Goal: Task Accomplishment & Management: Manage account settings

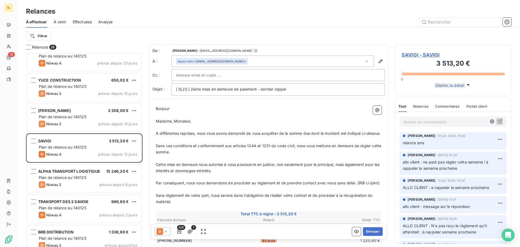
scroll to position [596, 0]
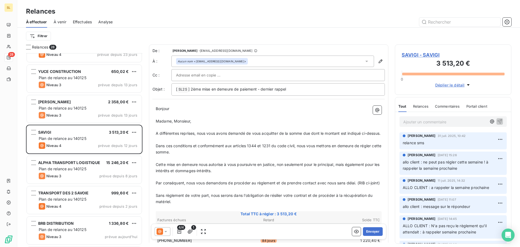
click at [435, 122] on p "Ajouter un commentaire ﻿" at bounding box center [444, 121] width 83 height 7
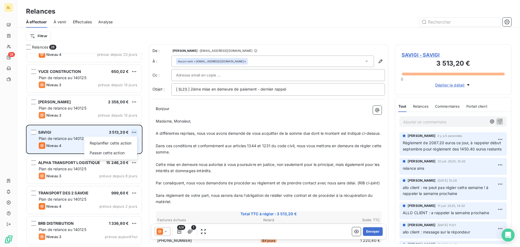
click at [135, 131] on html "SL 28 Relances À effectuer À venir Effectuées Analyse Filtrer Relances 28 [PERS…" at bounding box center [260, 123] width 520 height 247
click at [125, 145] on div "Replanifier cette action" at bounding box center [110, 143] width 48 height 9
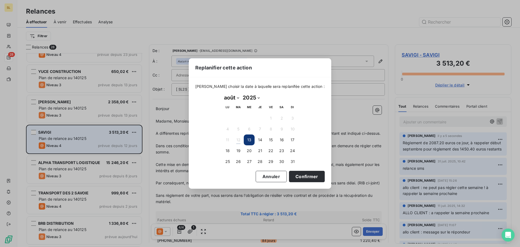
click at [233, 99] on select "janvier février mars avril mai juin juillet août septembre octobre novembre déc…" at bounding box center [231, 97] width 19 height 9
select select "8"
click at [222, 93] on select "janvier février mars avril mai juin juillet août septembre octobre novembre déc…" at bounding box center [231, 97] width 19 height 9
click at [271, 119] on button "5" at bounding box center [270, 118] width 11 height 11
click at [293, 173] on button "Confirmer" at bounding box center [307, 176] width 36 height 11
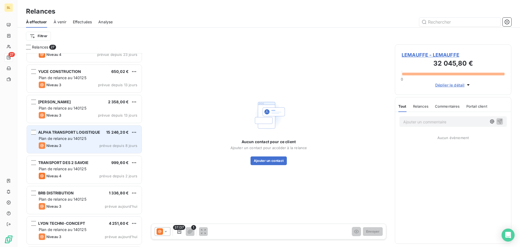
click at [61, 143] on span "Niveau 3" at bounding box center [53, 145] width 15 height 4
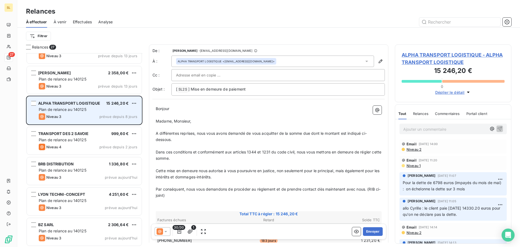
scroll to position [626, 0]
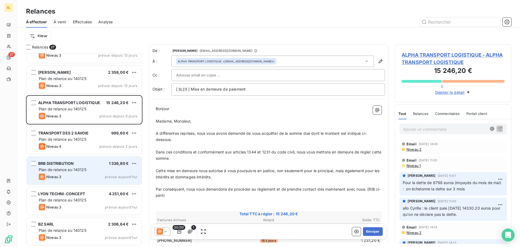
click at [66, 164] on span "BRB DISTRIBUTION" at bounding box center [55, 163] width 35 height 5
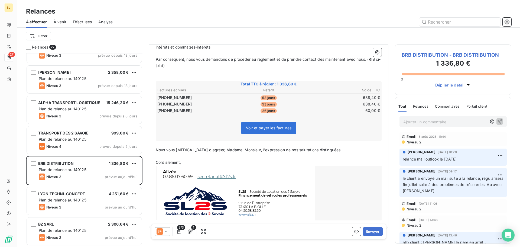
scroll to position [136, 0]
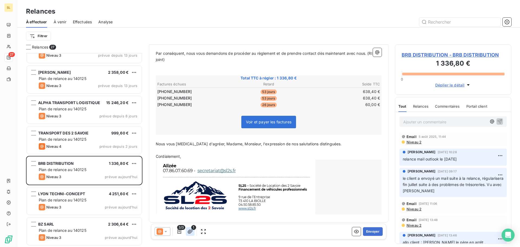
click at [190, 232] on icon "button" at bounding box center [190, 231] width 5 height 4
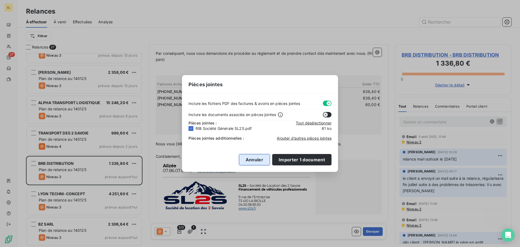
click at [264, 158] on button "Annuler" at bounding box center [254, 159] width 31 height 11
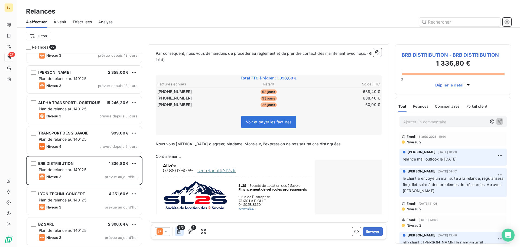
click at [176, 232] on button "button" at bounding box center [179, 231] width 9 height 9
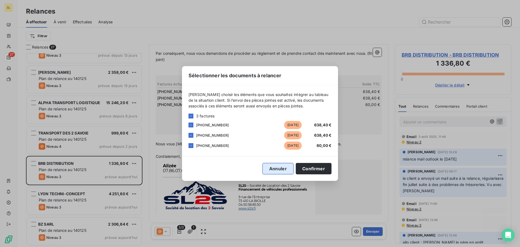
click at [280, 167] on button "Annuler" at bounding box center [277, 168] width 31 height 11
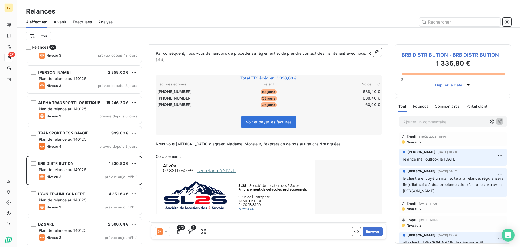
click at [164, 233] on icon at bounding box center [165, 231] width 5 height 5
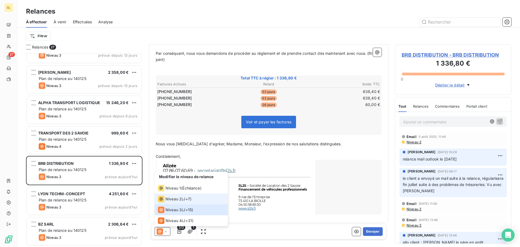
click at [179, 196] on div "Niveau 2" at bounding box center [170, 199] width 24 height 7
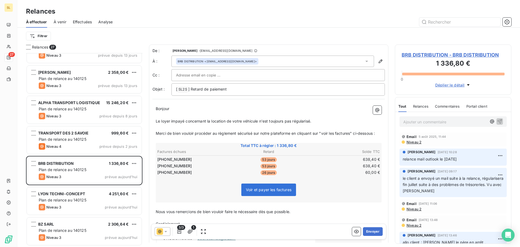
click at [156, 121] on span "Le loyer impayé concernant la location de votre véhicule n'est toujours pas rég…" at bounding box center [233, 121] width 155 height 5
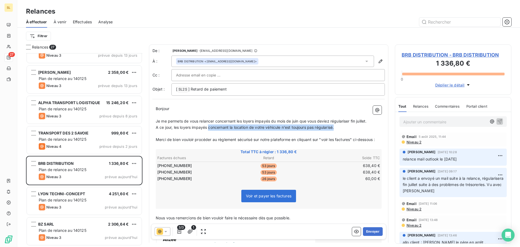
drag, startPoint x: 340, startPoint y: 129, endPoint x: 209, endPoint y: 128, distance: 130.8
click at [209, 128] on p "A ce jour, les loyers impayés concernant la location de votre véhicule n'est to…" at bounding box center [269, 127] width 226 height 6
click at [192, 143] on p "Merci de bien vouloir procéder au règlement sécurisé sur notre plateforme en cl…" at bounding box center [269, 140] width 226 height 6
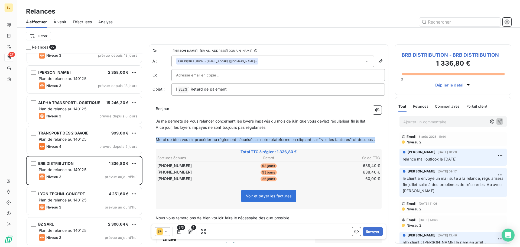
drag, startPoint x: 159, startPoint y: 144, endPoint x: 156, endPoint y: 141, distance: 4.0
click at [156, 141] on p "Merci de bien vouloir procéder au règlement sécurisé sur notre plateforme en cl…" at bounding box center [269, 140] width 226 height 6
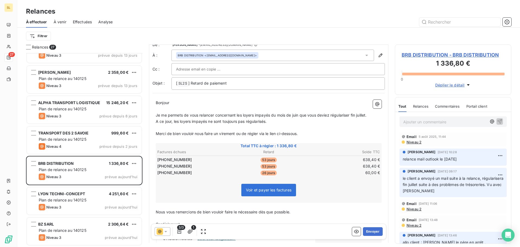
scroll to position [0, 0]
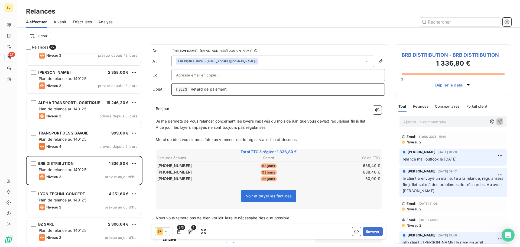
click at [241, 89] on p "[ SL2S ﻿ ] Retard de paiement" at bounding box center [278, 89] width 204 height 7
click at [368, 228] on button "Envoyer" at bounding box center [373, 231] width 20 height 9
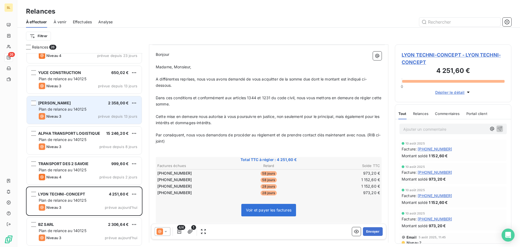
scroll to position [595, 0]
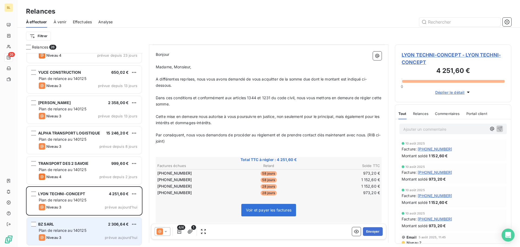
click at [101, 235] on div "Niveau 3 prévue [DATE]" at bounding box center [88, 237] width 99 height 7
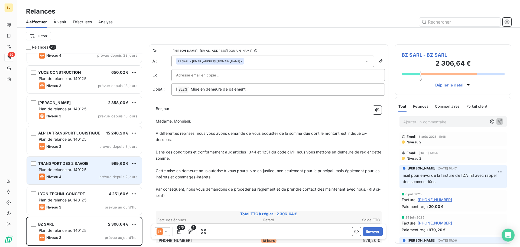
click at [96, 161] on div "TRANSPORT DES 2 SAVOIE 999,60 € Plan de relance au 140125 Niveau 4 prévue depui…" at bounding box center [84, 171] width 115 height 28
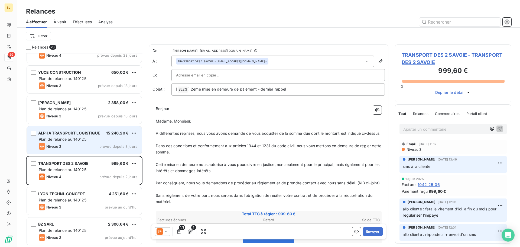
click at [92, 140] on div "Plan de relance au 140125" at bounding box center [88, 139] width 99 height 5
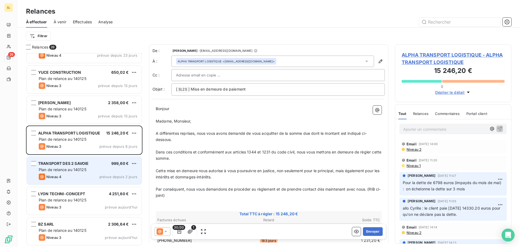
click at [84, 173] on div "TRANSPORT DES 2 SAVOIE 999,60 € Plan de relance au 140125 Niveau 4 prévue depui…" at bounding box center [84, 171] width 115 height 28
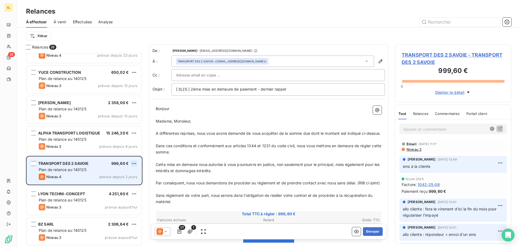
click at [132, 163] on html "SL 26 Relances À effectuer À venir Effectuées Analyse Filtrer Relances 26 [PERS…" at bounding box center [260, 123] width 520 height 247
click at [134, 174] on div "Replanifier cette action" at bounding box center [110, 174] width 48 height 9
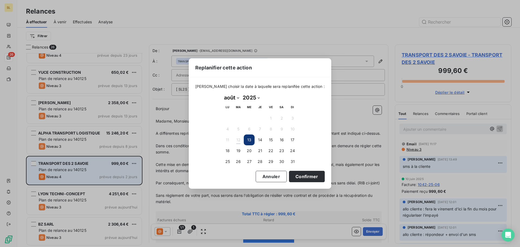
click at [234, 97] on select "janvier février mars avril mai juin juillet août septembre octobre novembre déc…" at bounding box center [231, 97] width 19 height 9
select select "8"
click at [222, 93] on select "janvier février mars avril mai juin juillet août septembre octobre novembre déc…" at bounding box center [231, 97] width 19 height 9
click at [270, 120] on button "5" at bounding box center [270, 118] width 11 height 11
click at [300, 180] on button "Confirmer" at bounding box center [307, 176] width 36 height 11
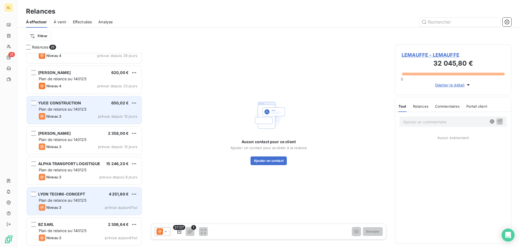
scroll to position [538, 0]
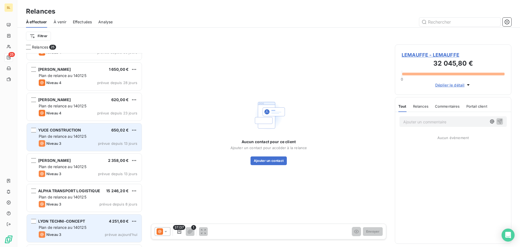
click at [96, 134] on div "Plan de relance au 140125" at bounding box center [88, 136] width 99 height 5
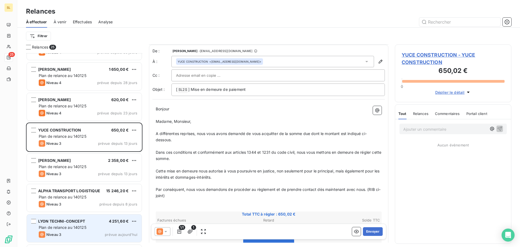
scroll to position [54, 0]
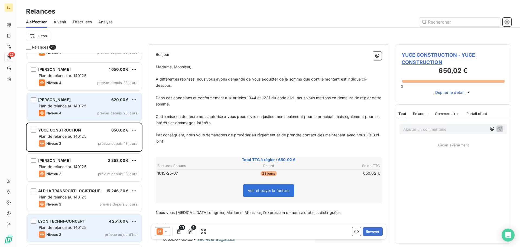
click at [106, 114] on span "prévue depuis 23 jours" at bounding box center [117, 113] width 40 height 4
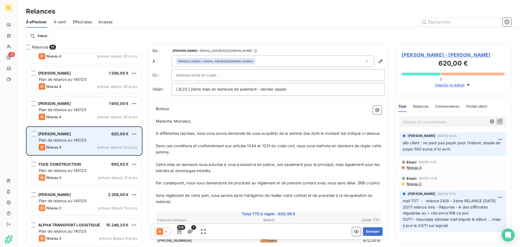
scroll to position [483, 0]
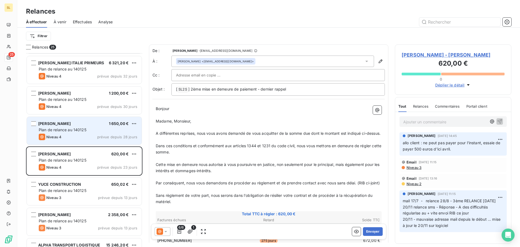
click at [89, 138] on div "Niveau 4 prévue depuis 28 jours" at bounding box center [88, 137] width 99 height 7
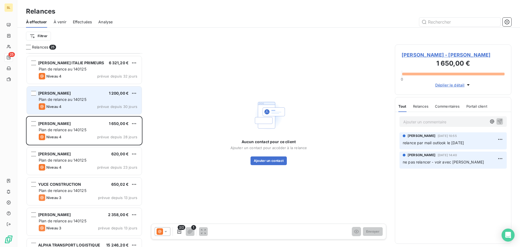
click at [81, 105] on div "Niveau 4 prévue depuis 30 jours" at bounding box center [88, 106] width 99 height 7
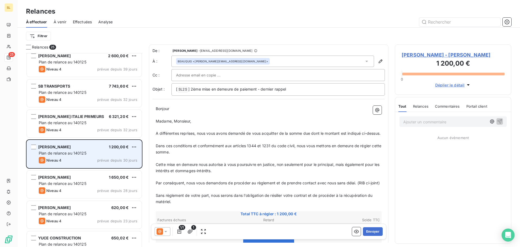
scroll to position [429, 0]
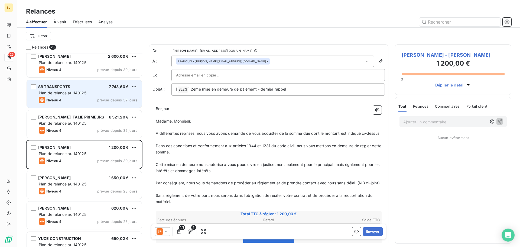
click at [93, 98] on div "Niveau 4 prévue depuis 32 jours" at bounding box center [88, 100] width 99 height 7
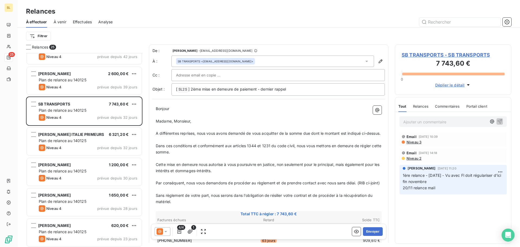
scroll to position [402, 0]
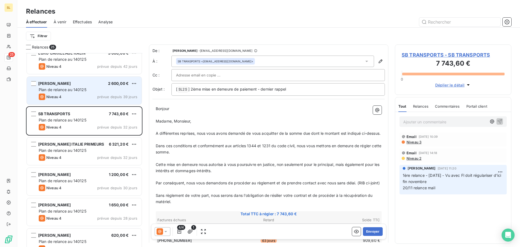
click at [86, 89] on span "Plan de relance au 140125" at bounding box center [63, 89] width 48 height 5
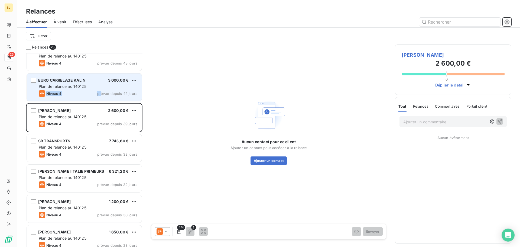
click at [102, 89] on div "EURO CARRELAGE KALIN 3 000,00 € Plan de relance au 140125 Niveau 4 prévue depui…" at bounding box center [84, 87] width 115 height 28
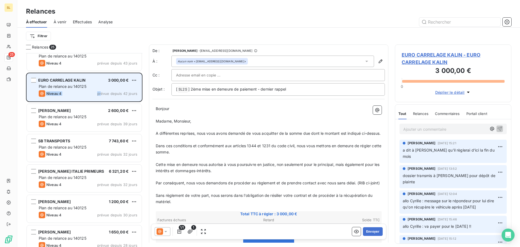
scroll to position [348, 0]
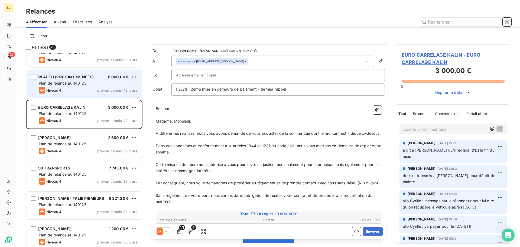
click at [92, 86] on div "Plan de relance au 140125" at bounding box center [88, 82] width 99 height 5
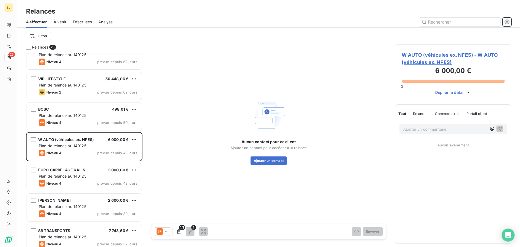
scroll to position [267, 0]
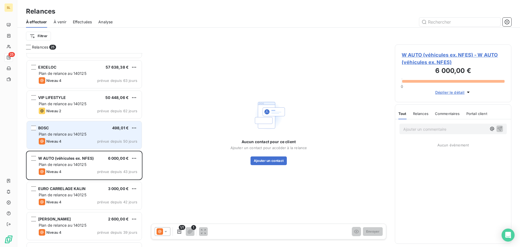
click at [97, 136] on div "Plan de relance au 140125" at bounding box center [88, 133] width 99 height 5
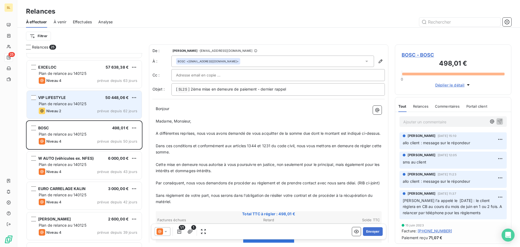
click at [106, 110] on span "prévue depuis 62 jours" at bounding box center [117, 111] width 40 height 4
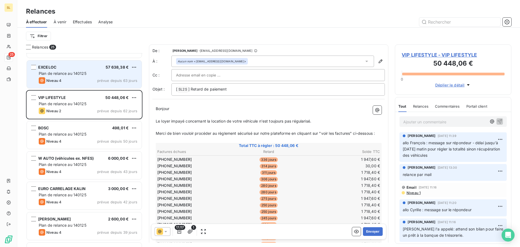
click at [106, 82] on span "prévue depuis 63 jours" at bounding box center [117, 80] width 40 height 4
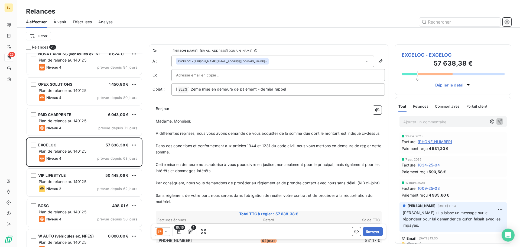
scroll to position [186, 0]
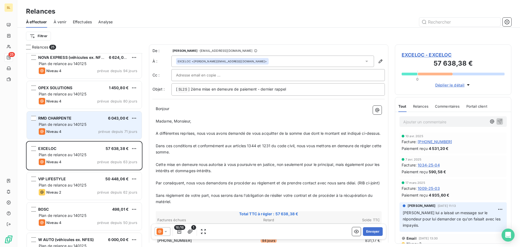
click at [101, 122] on div "Plan de relance au 140125" at bounding box center [88, 124] width 99 height 5
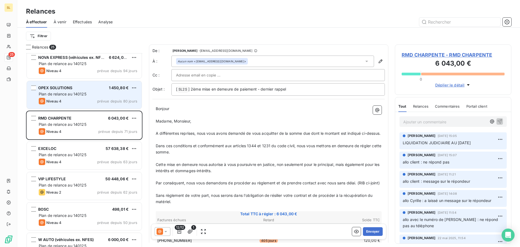
click at [97, 99] on div "Niveau 4 prévue depuis 80 jours" at bounding box center [88, 101] width 99 height 7
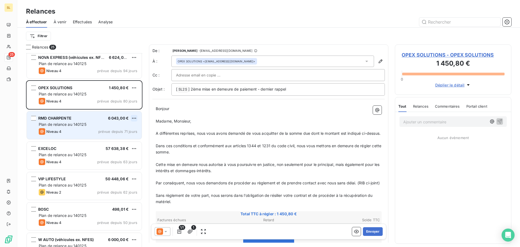
click at [133, 117] on html "SL 25 Relances À effectuer À venir Effectuées Analyse Filtrer Relances 25 LEMAU…" at bounding box center [260, 123] width 520 height 247
click at [131, 127] on div "Replanifier cette action" at bounding box center [110, 129] width 48 height 9
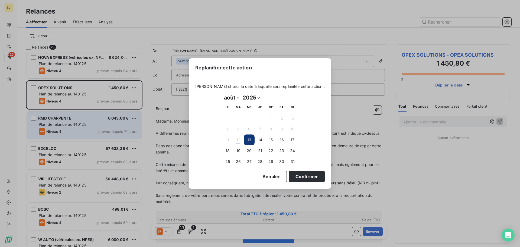
drag, startPoint x: 226, startPoint y: 99, endPoint x: 229, endPoint y: 102, distance: 4.6
click at [226, 99] on select "janvier février mars avril mai juin juillet août septembre octobre novembre déc…" at bounding box center [231, 97] width 19 height 9
select select "8"
click at [222, 93] on select "janvier février mars avril mai juin juillet août septembre octobre novembre déc…" at bounding box center [231, 97] width 19 height 9
click at [267, 177] on button "Annuler" at bounding box center [271, 176] width 31 height 11
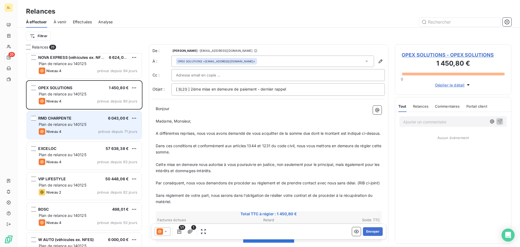
click at [95, 127] on div "RMD CHARPENTE 6 043,00 € Plan de relance au 140125 Niveau 4 prévue depuis 71 jo…" at bounding box center [84, 125] width 115 height 28
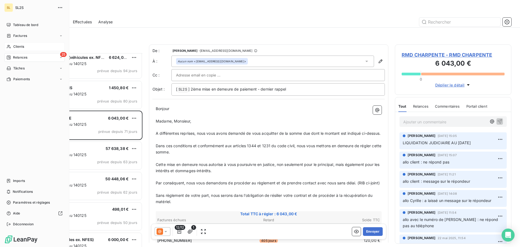
click at [21, 48] on span "Clients" at bounding box center [18, 46] width 11 height 5
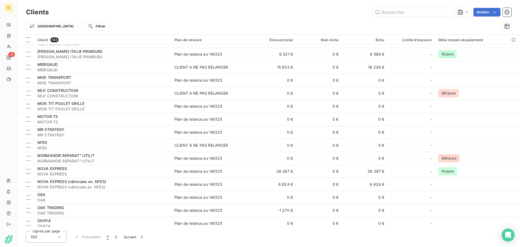
scroll to position [1118, 0]
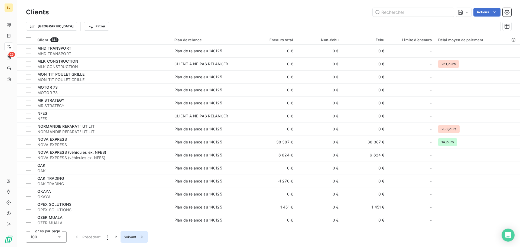
click at [134, 236] on button "Suivant" at bounding box center [134, 236] width 27 height 11
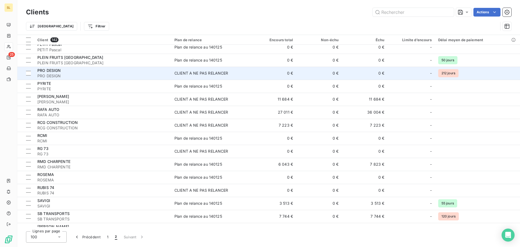
scroll to position [0, 0]
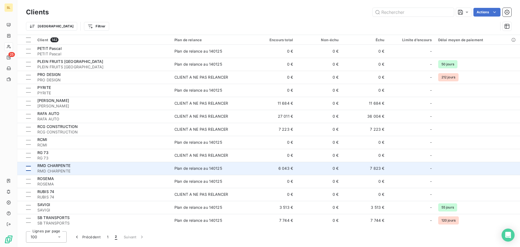
click at [26, 168] on td at bounding box center [25, 168] width 17 height 13
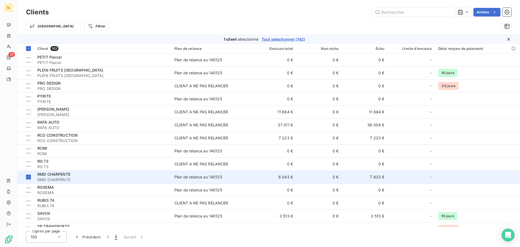
click at [130, 180] on span "RMD CHARPENTE" at bounding box center [102, 179] width 131 height 5
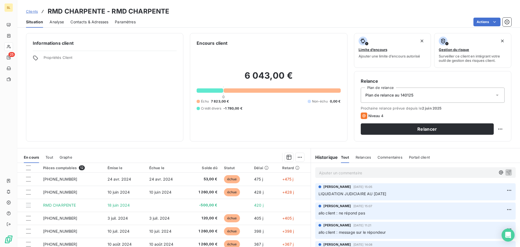
click at [413, 93] on div "Plan de relance au 140125" at bounding box center [433, 94] width 144 height 15
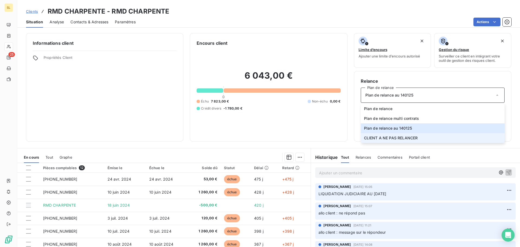
click at [401, 135] on span "CLIENT A NE PAS RELANCER" at bounding box center [391, 137] width 54 height 5
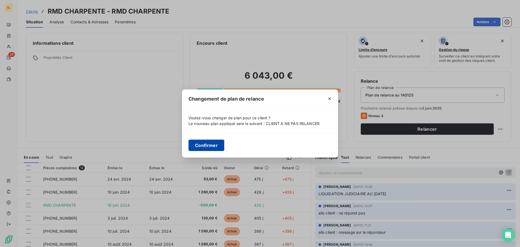
click at [195, 147] on button "Confirmer" at bounding box center [207, 144] width 36 height 11
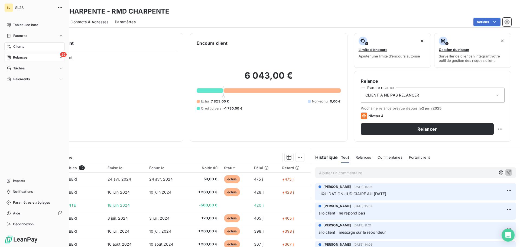
click at [19, 59] on span "Relances" at bounding box center [20, 57] width 14 height 5
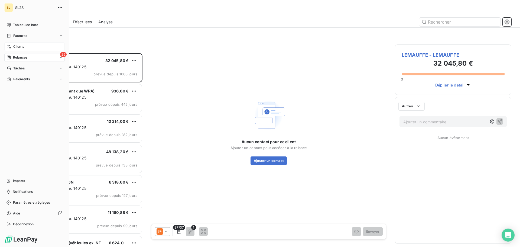
scroll to position [190, 112]
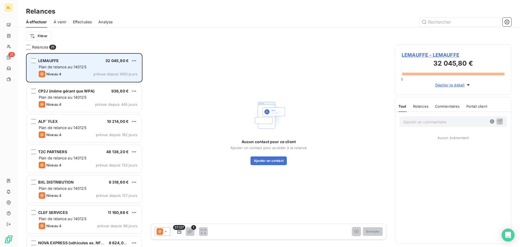
click at [91, 69] on div "Plan de relance au 140125" at bounding box center [88, 66] width 99 height 5
click at [100, 61] on div "LEMAUFFE 32 045,80 €" at bounding box center [88, 60] width 99 height 5
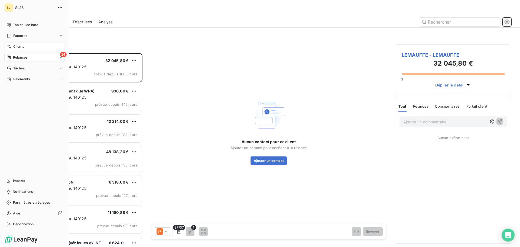
click at [16, 46] on span "Clients" at bounding box center [18, 46] width 11 height 5
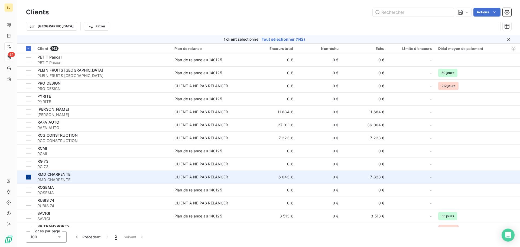
click at [30, 176] on icon at bounding box center [28, 176] width 3 height 3
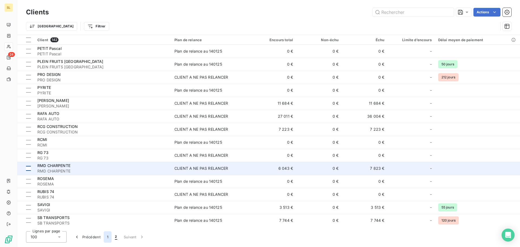
click at [108, 235] on button "1" at bounding box center [108, 236] width 8 height 11
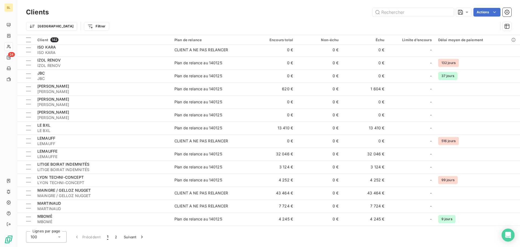
scroll to position [867, 0]
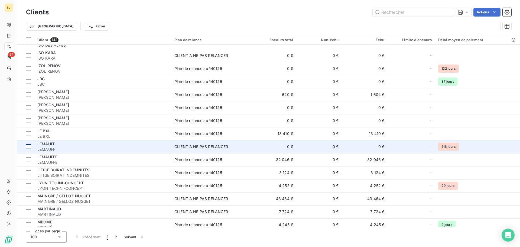
click at [29, 147] on div at bounding box center [28, 146] width 5 height 5
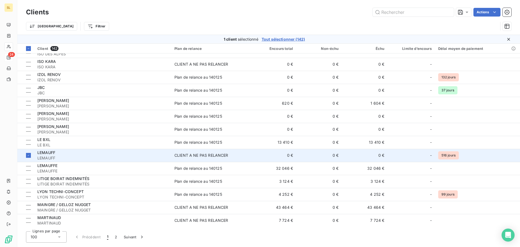
click at [201, 153] on div "CLIENT A NE PAS RELANCER" at bounding box center [201, 154] width 54 height 5
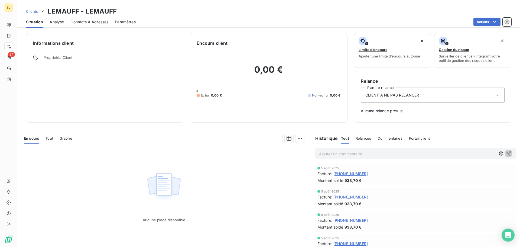
click at [353, 0] on html "SL 24 Clients LEMAUFF - LEMAUFF Situation Analyse Contacts & Adresses Paramètre…" at bounding box center [260, 123] width 520 height 247
click at [300, 138] on html "SL 24 Clients LEMAUFF - LEMAUFF Situation Analyse Contacts & Adresses Paramètre…" at bounding box center [260, 123] width 520 height 247
click at [512, 21] on div "Situation Analyse Contacts & Adresses Paramètres Actions" at bounding box center [268, 21] width 503 height 11
click at [510, 21] on button "button" at bounding box center [507, 22] width 9 height 9
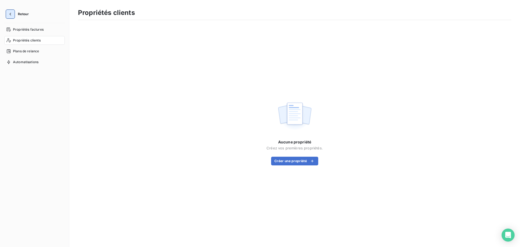
click at [9, 12] on icon "button" at bounding box center [10, 13] width 5 height 5
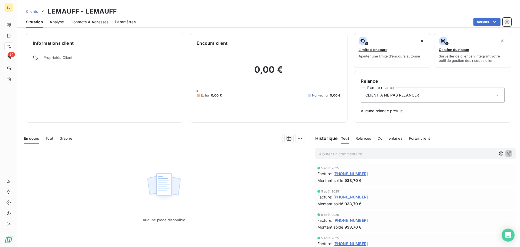
click at [411, 89] on div "CLIENT A NE PAS RELANCER" at bounding box center [433, 94] width 144 height 15
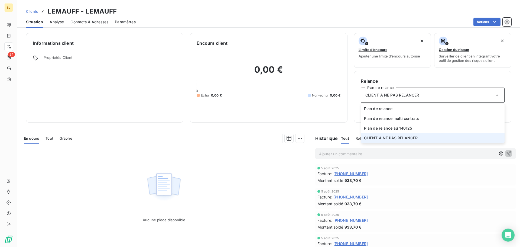
click at [413, 95] on span "CLIENT A NE PAS RELANCER" at bounding box center [392, 94] width 54 height 5
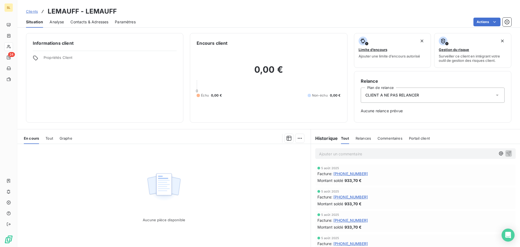
scroll to position [18, 0]
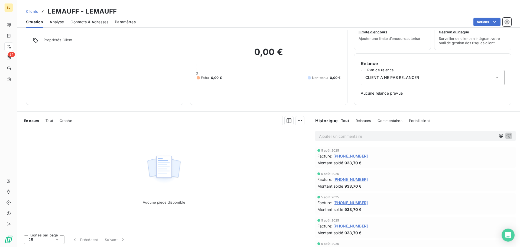
drag, startPoint x: 30, startPoint y: 12, endPoint x: 190, endPoint y: 16, distance: 160.4
click at [192, 16] on div "Situation Analyse Contacts & Adresses Paramètres Actions" at bounding box center [268, 21] width 503 height 11
click at [135, 22] on span "Paramètres" at bounding box center [125, 21] width 21 height 5
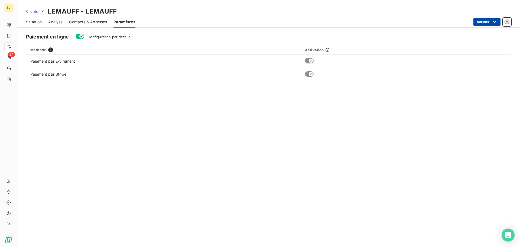
click at [490, 23] on html "SL 24 Clients LEMAUFF - LEMAUFF Situation Analyse Contacts & Adresses Paramètre…" at bounding box center [260, 123] width 520 height 247
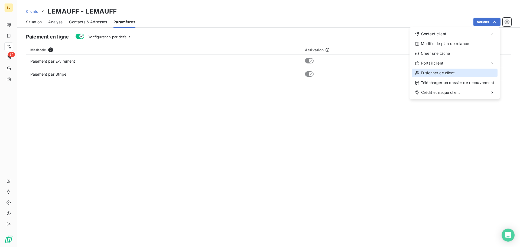
click at [482, 74] on div "Fusionner ce client" at bounding box center [455, 73] width 86 height 9
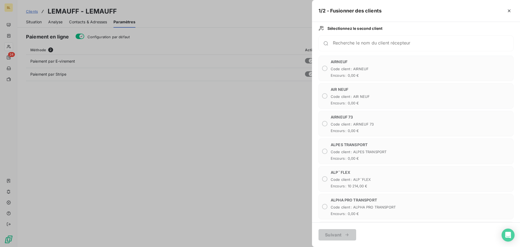
scroll to position [108, 0]
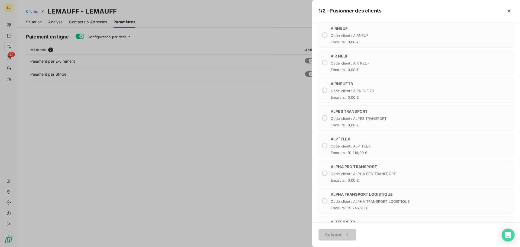
click at [287, 167] on div at bounding box center [260, 123] width 520 height 247
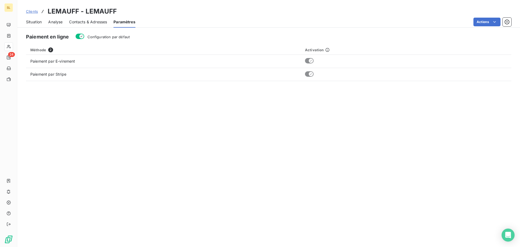
click at [90, 21] on span "Contacts & Adresses" at bounding box center [88, 21] width 38 height 5
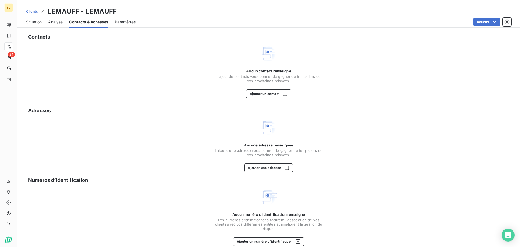
scroll to position [8, 0]
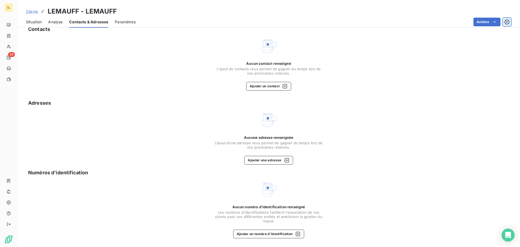
click at [506, 25] on button "button" at bounding box center [507, 22] width 9 height 9
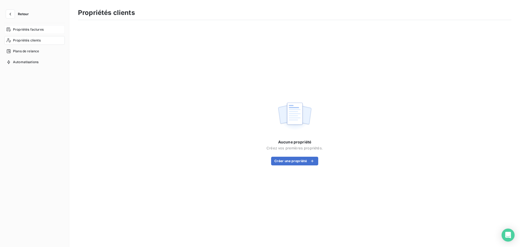
click at [43, 28] on span "Propriétés factures" at bounding box center [28, 29] width 31 height 5
click at [31, 50] on span "Plans de relance" at bounding box center [26, 51] width 26 height 5
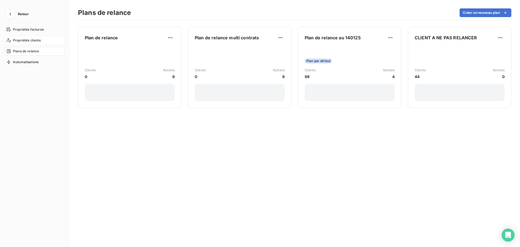
click at [31, 37] on div "Propriétés clients" at bounding box center [34, 40] width 60 height 9
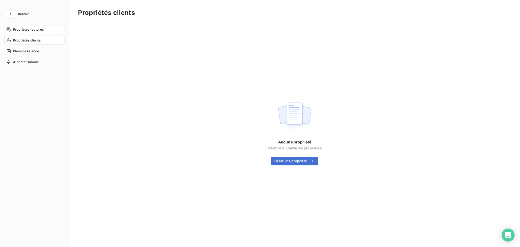
click at [37, 25] on div "Propriétés factures" at bounding box center [34, 29] width 60 height 9
click at [12, 14] on icon "button" at bounding box center [10, 13] width 5 height 5
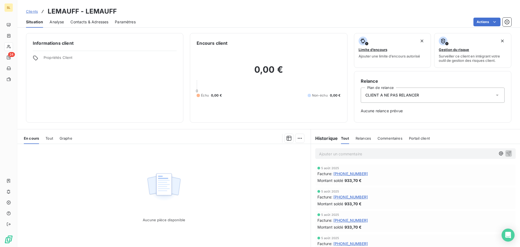
click at [33, 12] on span "Clients" at bounding box center [32, 11] width 12 height 4
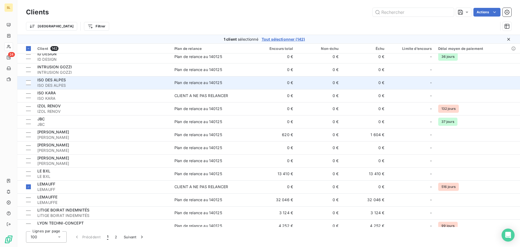
scroll to position [867, 0]
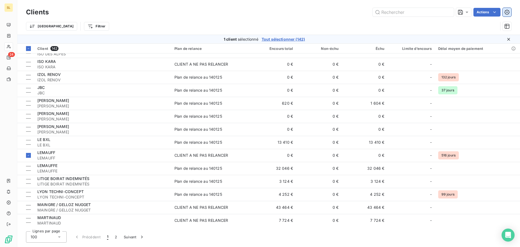
click at [503, 12] on button "button" at bounding box center [507, 12] width 9 height 9
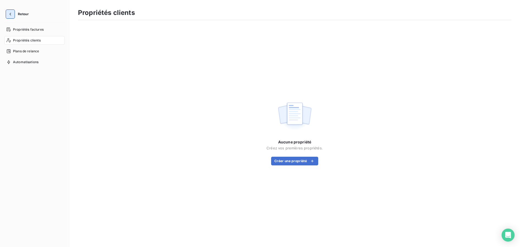
click at [12, 13] on icon "button" at bounding box center [10, 13] width 5 height 5
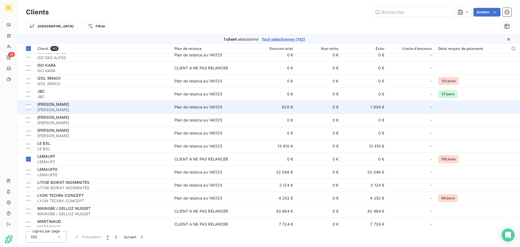
scroll to position [921, 0]
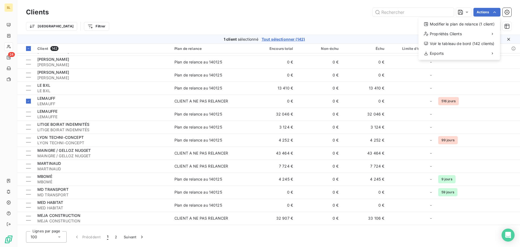
click at [465, 12] on html "SL 24 Clients Actions Modifier le plan de relance (1 client) Propriétés Clients…" at bounding box center [260, 123] width 520 height 247
click at [465, 12] on icon at bounding box center [466, 11] width 5 height 5
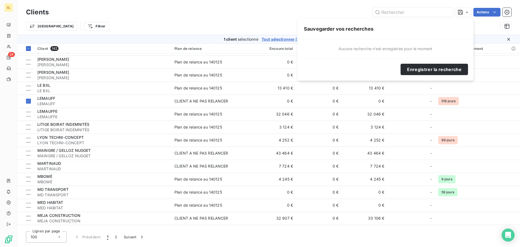
click at [520, 31] on div "Clients Actions Trier Filtrer" at bounding box center [268, 17] width 503 height 35
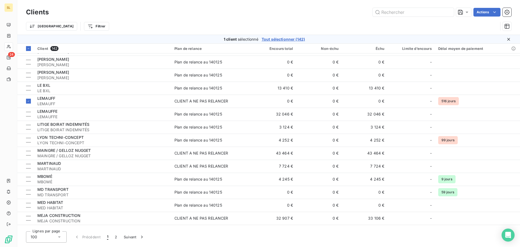
drag, startPoint x: 85, startPoint y: 102, endPoint x: 116, endPoint y: 25, distance: 82.8
click at [116, 25] on div "Trier Filtrer" at bounding box center [262, 26] width 472 height 10
click at [508, 28] on icon "button" at bounding box center [506, 26] width 5 height 5
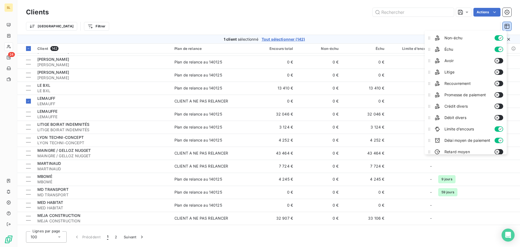
scroll to position [37, 0]
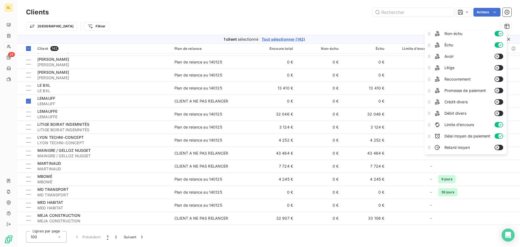
click at [478, 23] on div "Trier Filtrer" at bounding box center [262, 26] width 472 height 10
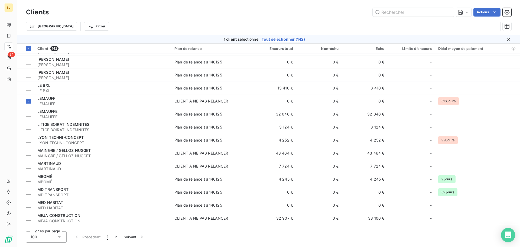
click at [514, 232] on div "Open Intercom Messenger" at bounding box center [508, 235] width 14 height 14
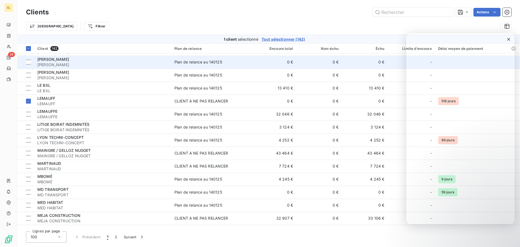
scroll to position [1002, 0]
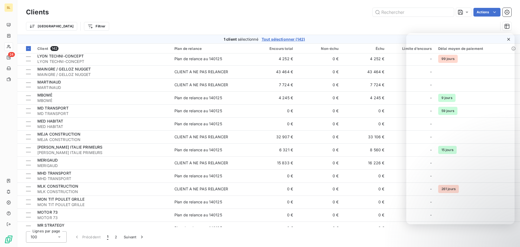
click at [429, 246] on div "Clients Actions Trier Filtrer 1 client sélectionné Tout sélectionner (142) Clie…" at bounding box center [268, 123] width 503 height 247
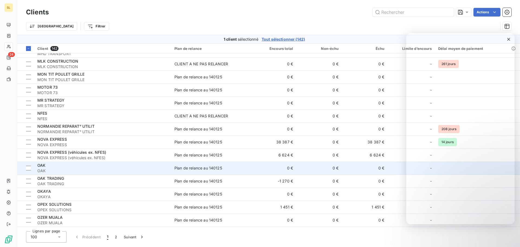
scroll to position [1073, 0]
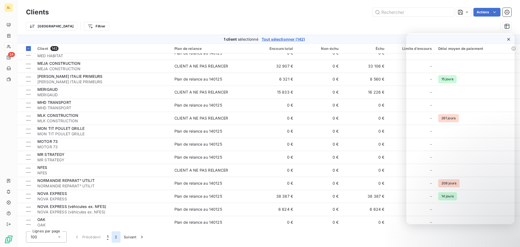
click at [113, 239] on button "2" at bounding box center [116, 236] width 9 height 11
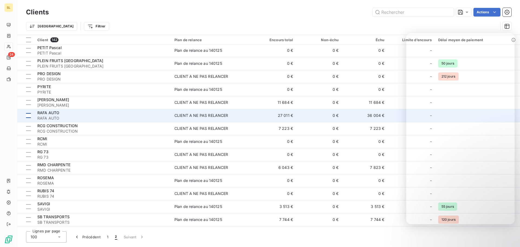
scroll to position [0, 0]
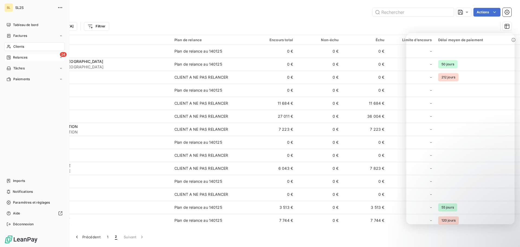
click at [13, 54] on div "24 Relances" at bounding box center [34, 57] width 60 height 9
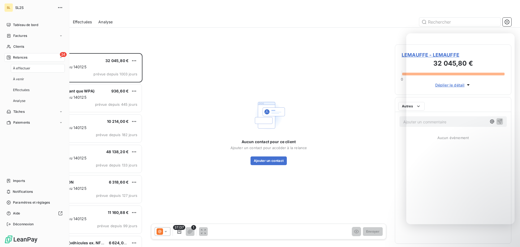
scroll to position [190, 112]
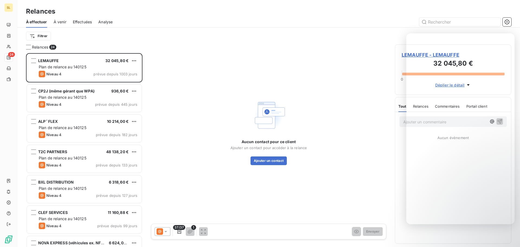
click at [342, 16] on div "Relances" at bounding box center [268, 12] width 503 height 10
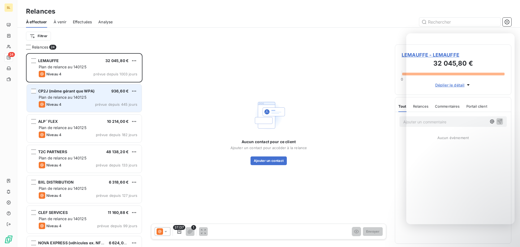
click at [77, 88] on div "CP2J (même gérant que WPA) 936,60 € Plan de relance au 140125 Niveau 4 prévue d…" at bounding box center [84, 98] width 115 height 28
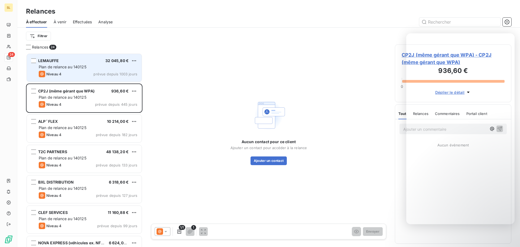
click at [90, 64] on div "LEMAUFFE 32 045,80 € Plan de relance au 140125 Niveau 4 prévue depuis 1003 jours" at bounding box center [84, 68] width 115 height 28
